Goal: Task Accomplishment & Management: Manage account settings

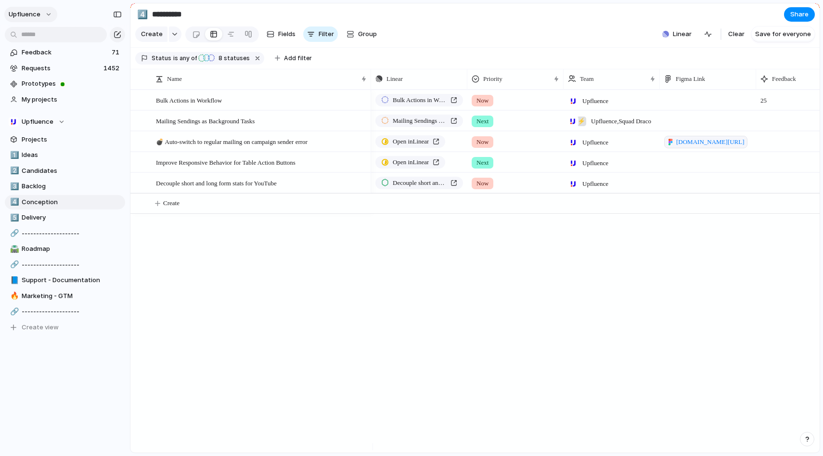
click at [42, 10] on button "Upfluence" at bounding box center [30, 14] width 53 height 15
click at [42, 10] on div "Settings Invite members Change theme Sign out" at bounding box center [411, 228] width 823 height 456
click at [42, 10] on button "Upfluence" at bounding box center [30, 14] width 53 height 15
click at [49, 32] on li "Settings" at bounding box center [47, 35] width 80 height 15
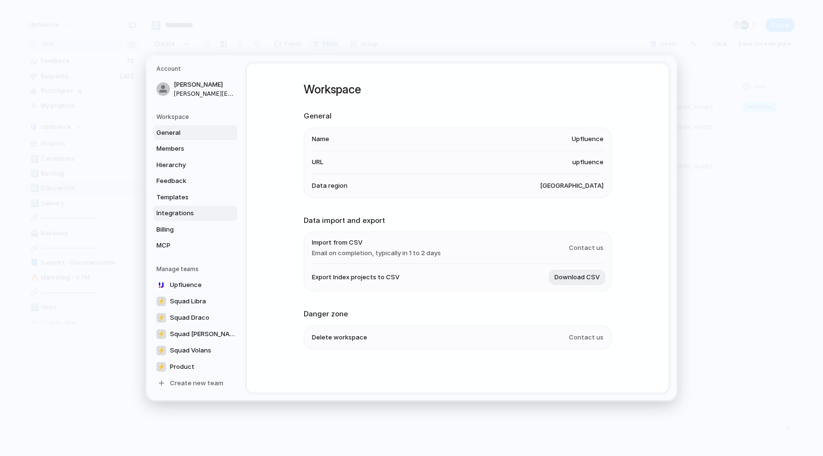
scroll to position [1, 0]
